Goal: Task Accomplishment & Management: Use online tool/utility

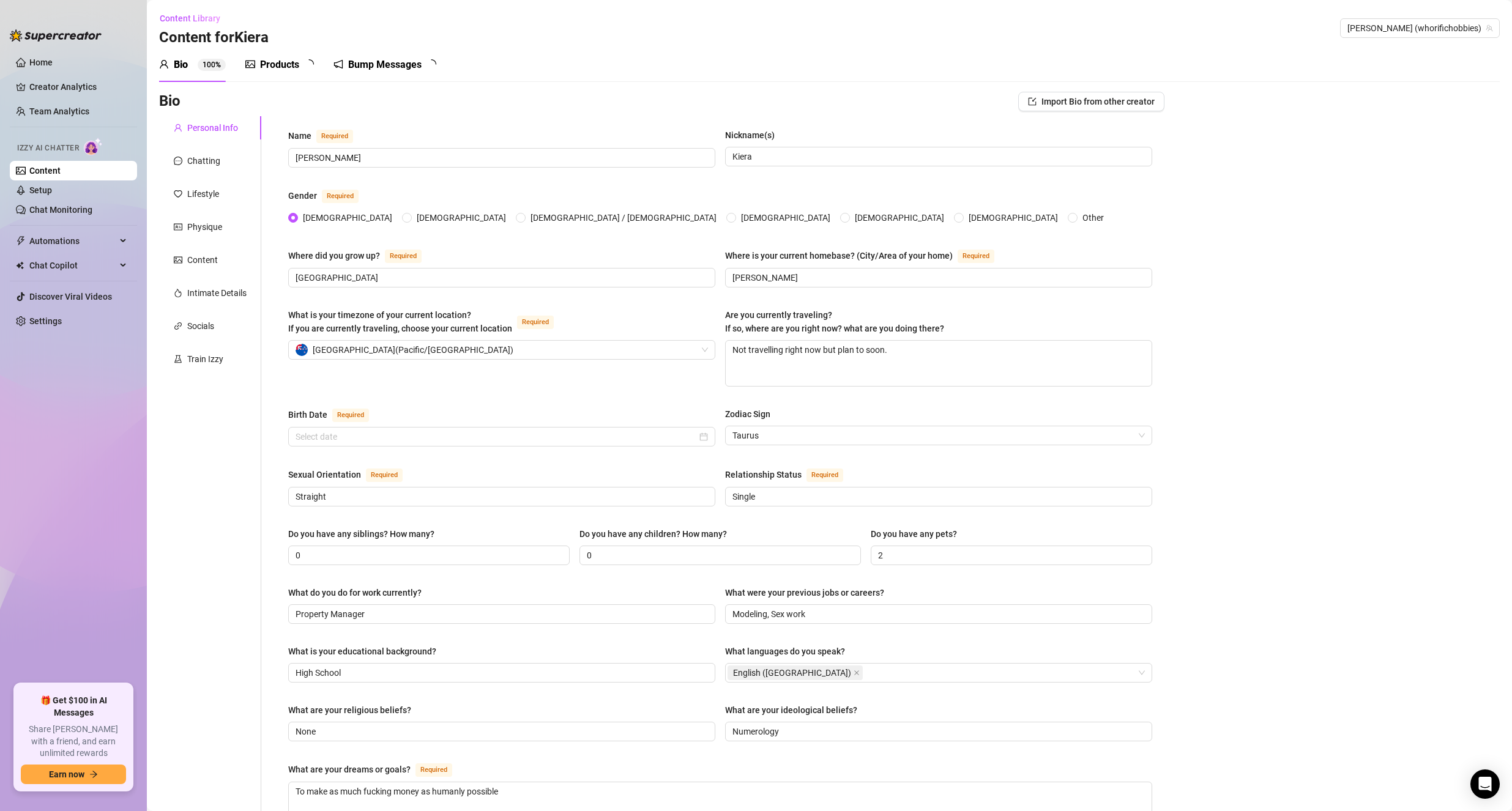
radio input "true"
type input "[DATE]"
click at [280, 66] on div "Products" at bounding box center [279, 65] width 39 height 14
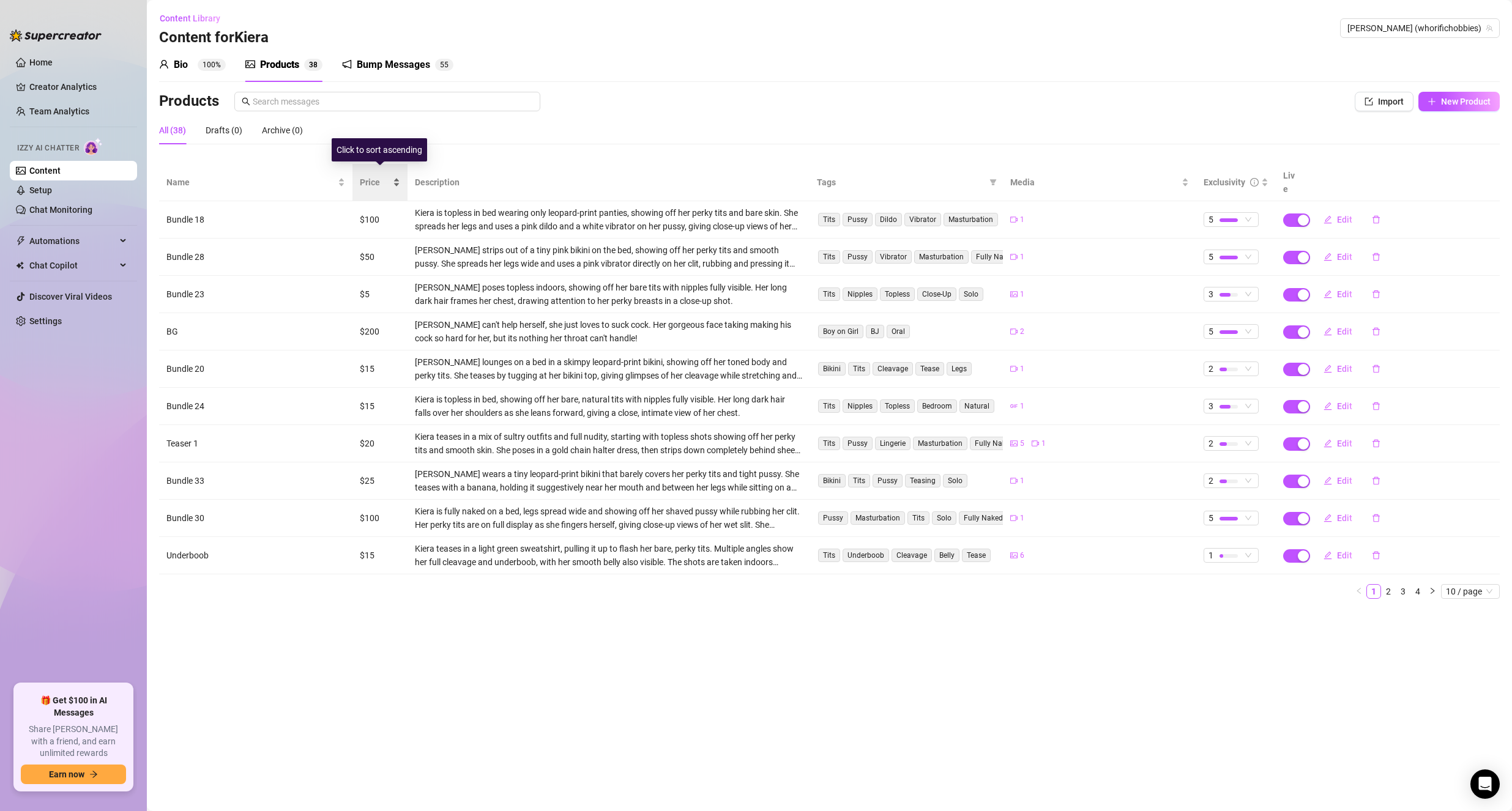
click at [387, 176] on span "Price" at bounding box center [375, 182] width 31 height 14
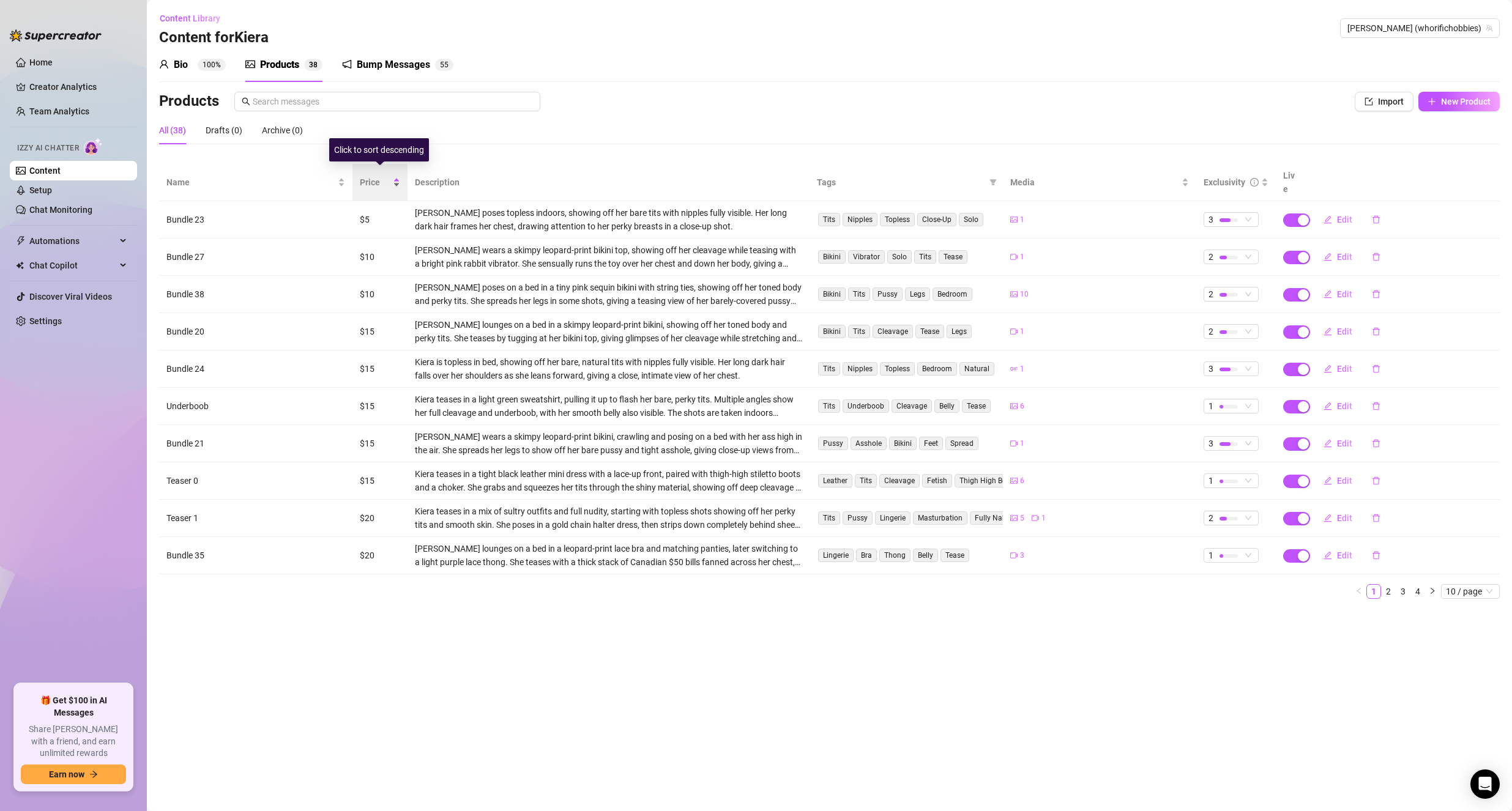
click at [387, 176] on span "Price" at bounding box center [375, 182] width 31 height 14
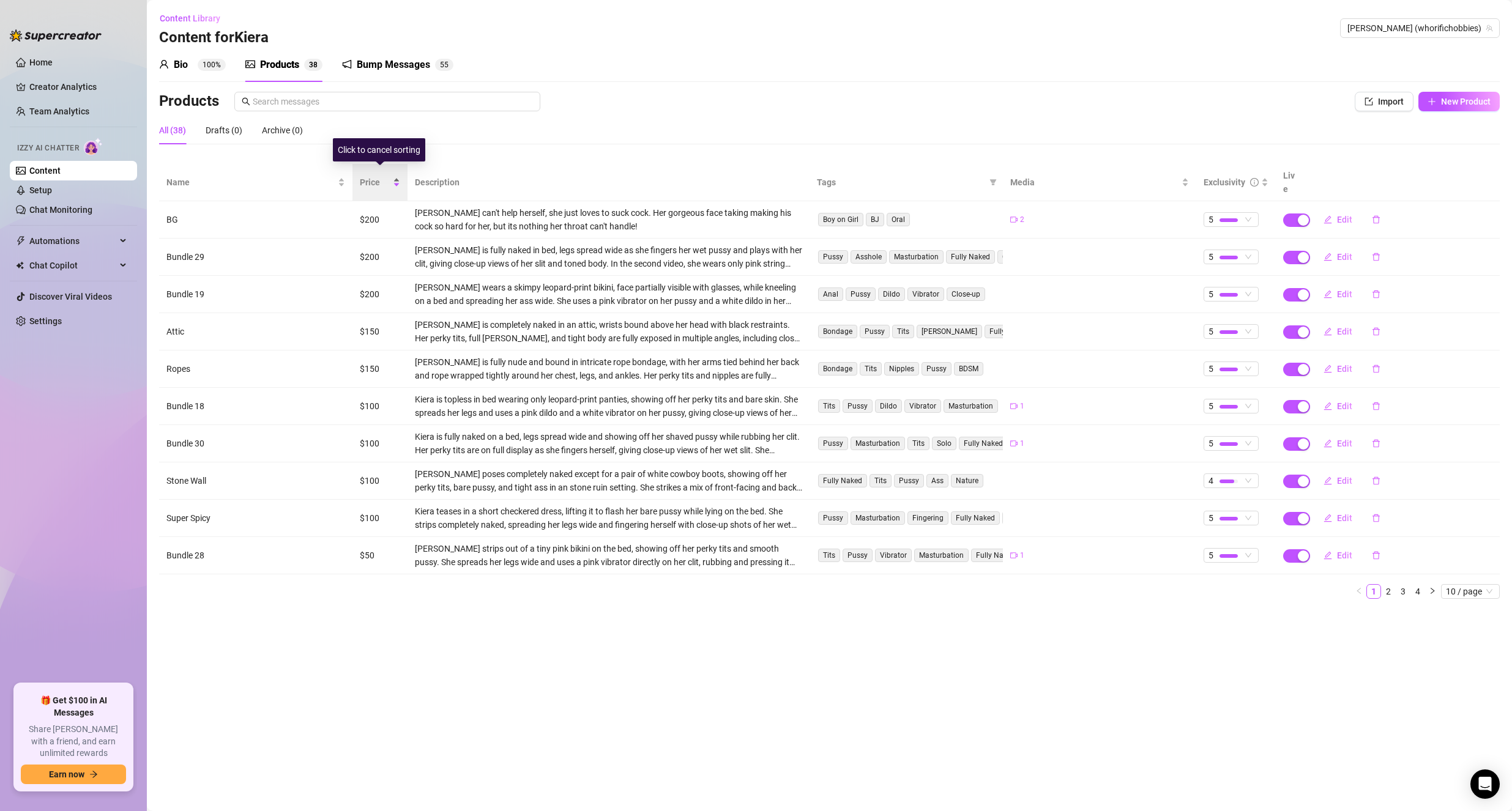
click at [387, 176] on span "Price" at bounding box center [375, 182] width 31 height 14
